Goal: Obtain resource: Download file/media

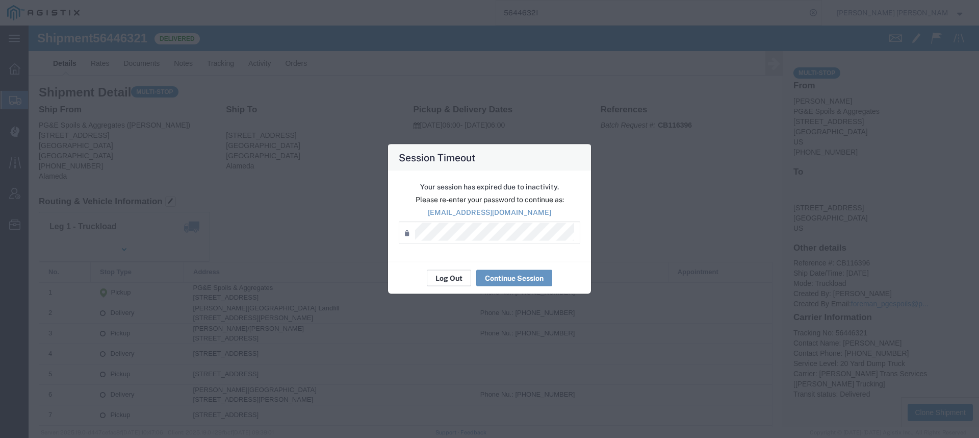
click at [453, 276] on button "Log Out" at bounding box center [449, 278] width 44 height 16
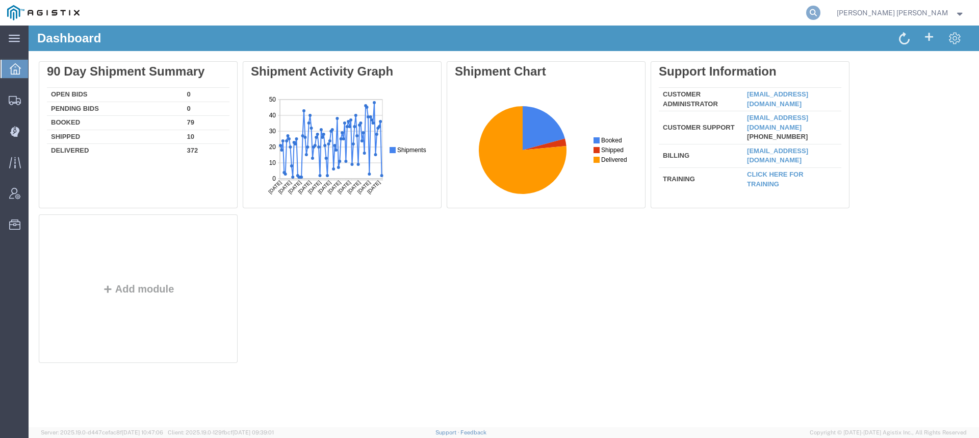
drag, startPoint x: 870, startPoint y: 14, endPoint x: 864, endPoint y: 15, distance: 5.7
click at [821, 14] on icon at bounding box center [813, 13] width 14 height 14
click at [806, 14] on input "search" at bounding box center [651, 13] width 310 height 24
paste input "56673514"
type input "56673514"
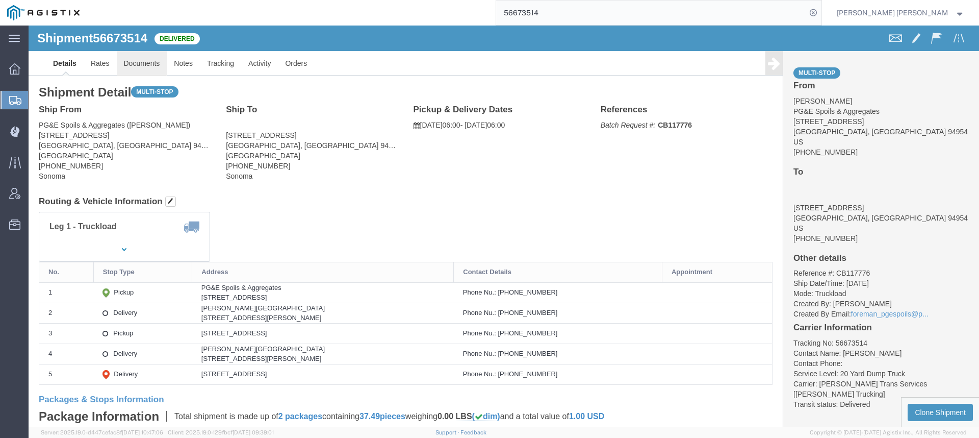
click link "Documents"
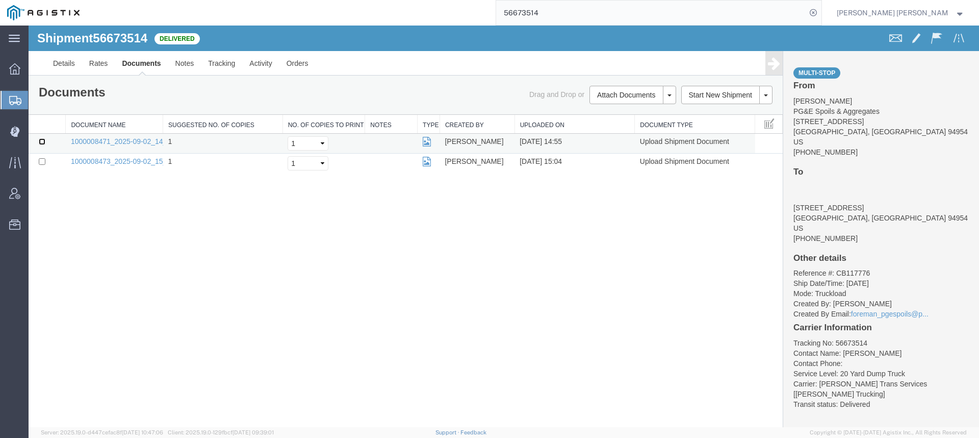
click at [39, 141] on input "checkbox" at bounding box center [42, 141] width 7 height 7
checkbox input "true"
click at [43, 162] on input "checkbox" at bounding box center [42, 161] width 7 height 7
checkbox input "true"
click at [633, 117] on link "Print Documents" at bounding box center [631, 112] width 89 height 15
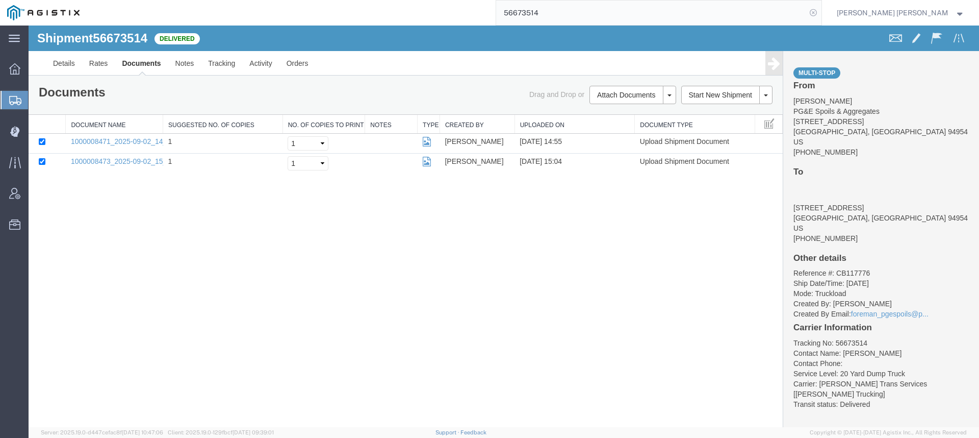
click at [821, 13] on icon at bounding box center [813, 13] width 14 height 14
click at [821, 10] on icon at bounding box center [813, 13] width 14 height 14
click at [758, 8] on input "search" at bounding box center [651, 13] width 310 height 24
paste input "56797459"
type input "56797459"
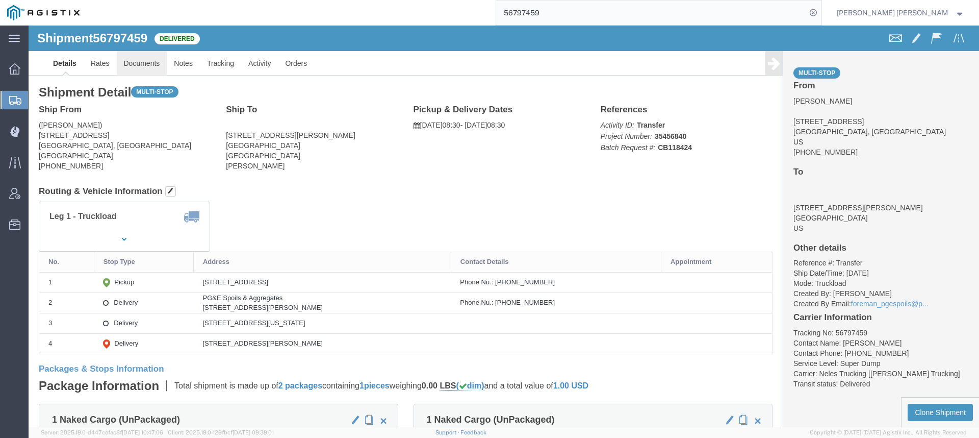
click link "Documents"
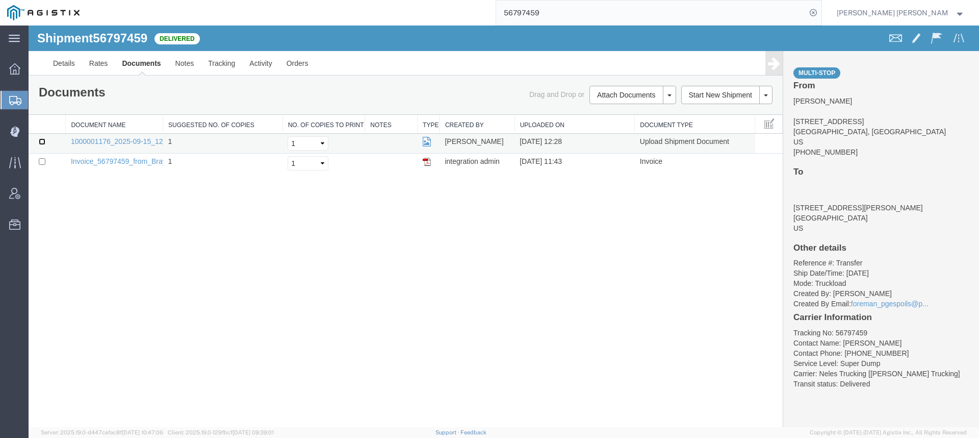
click at [43, 139] on input "checkbox" at bounding box center [42, 141] width 7 height 7
checkbox input "true"
click at [43, 162] on input "checkbox" at bounding box center [42, 161] width 7 height 7
checkbox input "true"
click at [619, 111] on link "Print Documents" at bounding box center [631, 112] width 89 height 15
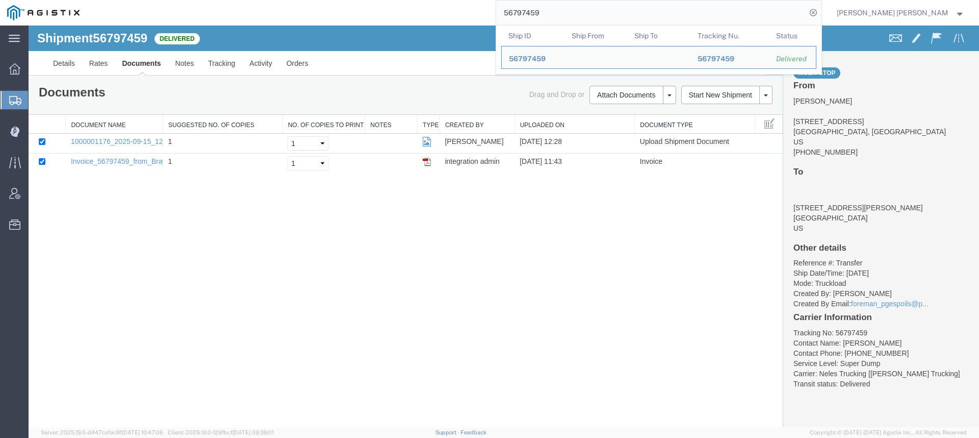
drag, startPoint x: 591, startPoint y: 13, endPoint x: 540, endPoint y: 10, distance: 51.1
click at [541, 10] on div "56797459 Ship ID Ship From Ship To Tracking Nu. Status Ship ID 56797459 Ship Fr…" at bounding box center [454, 13] width 735 height 26
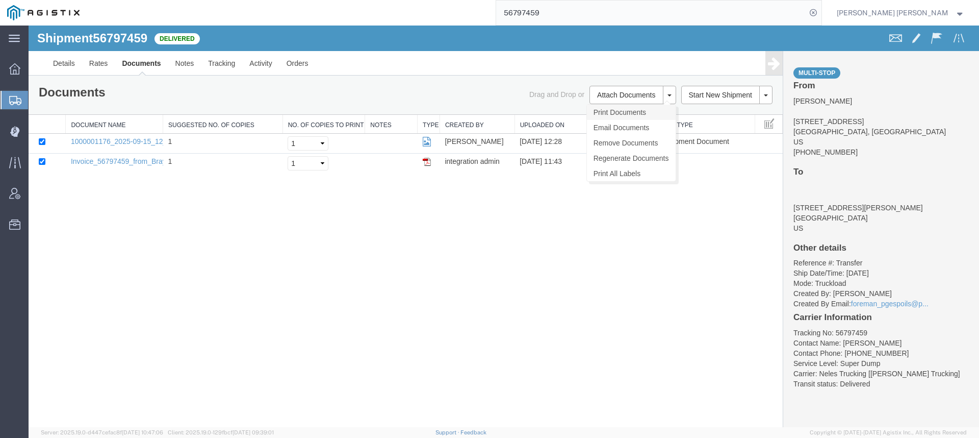
click at [615, 112] on link "Print Documents" at bounding box center [631, 112] width 89 height 15
click at [220, 65] on link "Tracking" at bounding box center [221, 63] width 41 height 24
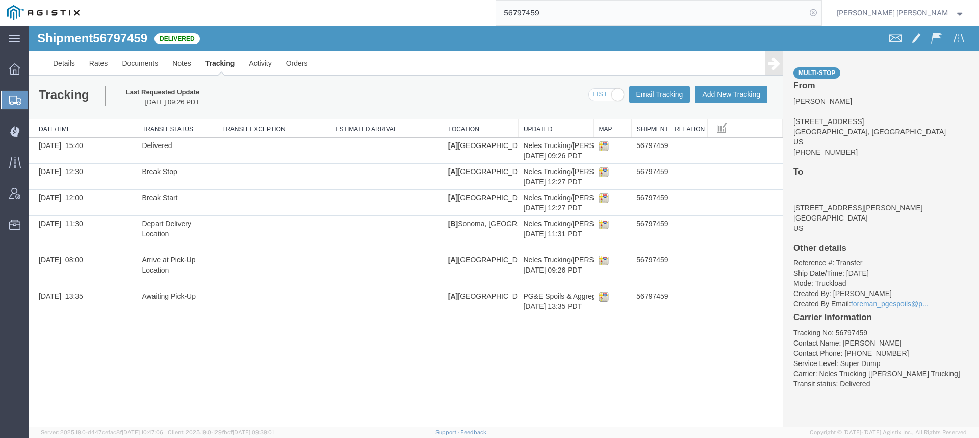
click at [821, 13] on icon at bounding box center [813, 13] width 14 height 14
click at [821, 11] on icon at bounding box center [813, 13] width 14 height 14
click at [746, 21] on input "search" at bounding box center [651, 13] width 310 height 24
paste input "56806436"
type input "56806436"
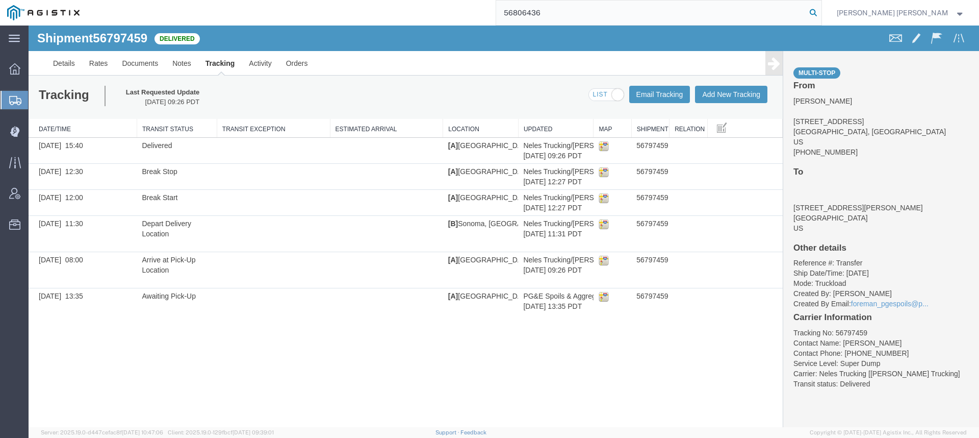
click at [821, 13] on icon at bounding box center [813, 13] width 14 height 14
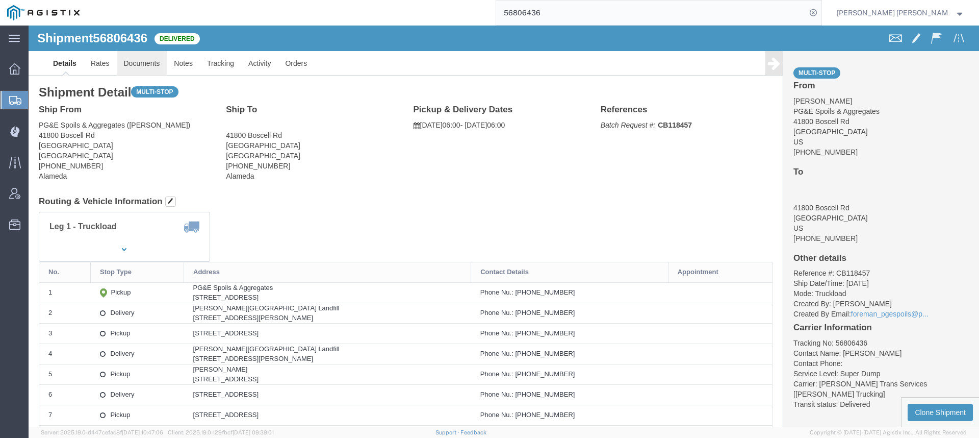
click link "Documents"
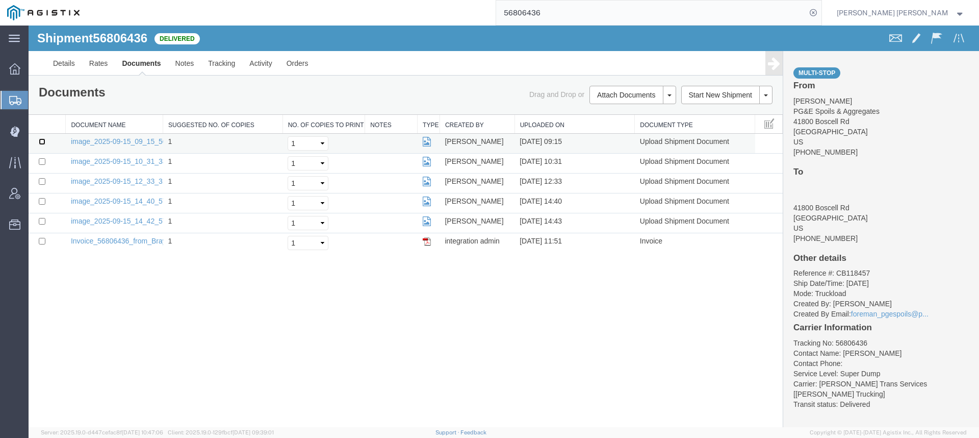
click at [45, 141] on input "checkbox" at bounding box center [42, 141] width 7 height 7
checkbox input "true"
click at [40, 167] on td at bounding box center [47, 164] width 37 height 20
click at [42, 162] on input "checkbox" at bounding box center [42, 161] width 7 height 7
checkbox input "true"
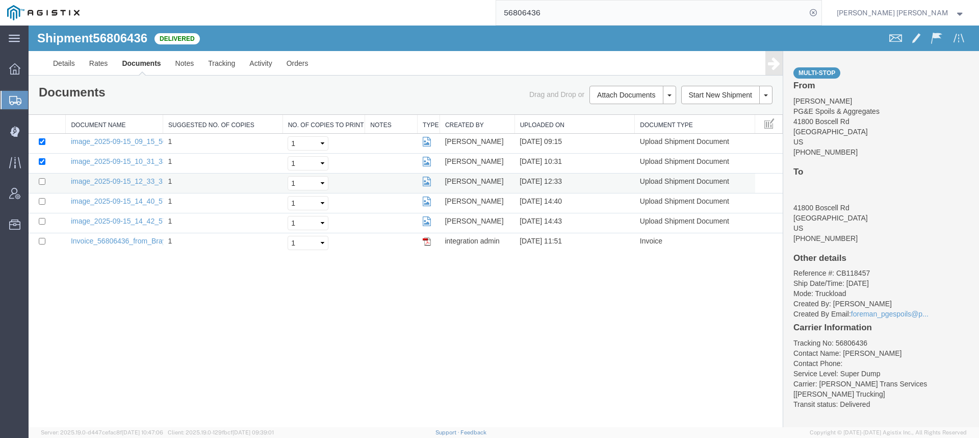
click at [39, 176] on td at bounding box center [47, 183] width 37 height 20
click at [43, 182] on input "checkbox" at bounding box center [42, 181] width 7 height 7
checkbox input "true"
click at [44, 202] on input "checkbox" at bounding box center [42, 201] width 7 height 7
checkbox input "true"
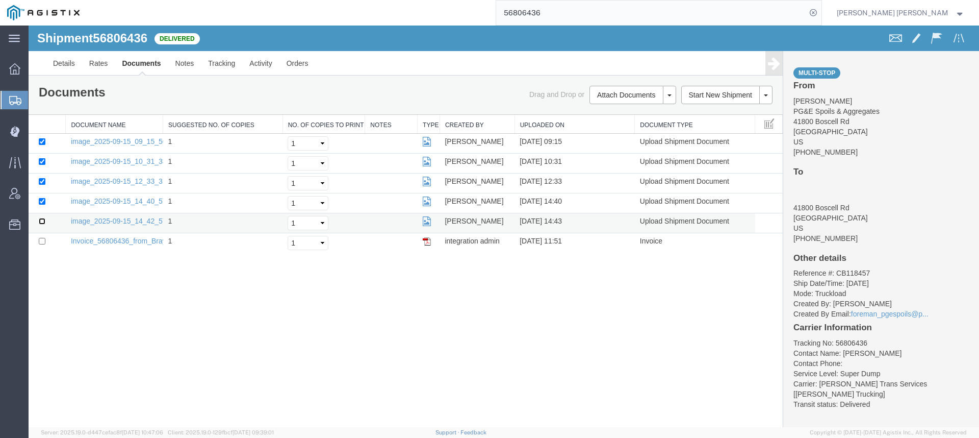
click at [43, 219] on input "checkbox" at bounding box center [42, 221] width 7 height 7
checkbox input "true"
click at [29, 26] on link "Print Documents" at bounding box center [29, 26] width 0 height 0
